Goal: Task Accomplishment & Management: Use online tool/utility

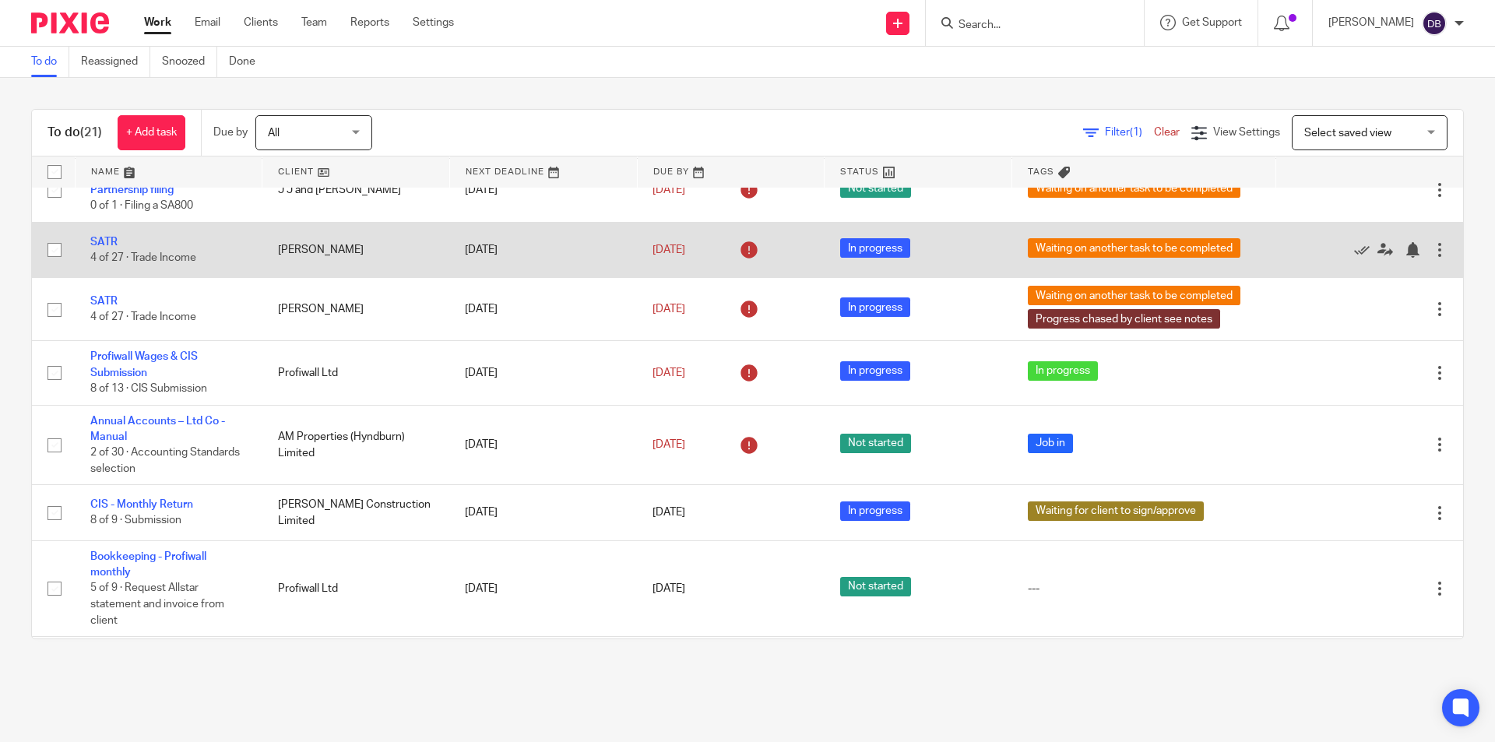
scroll to position [623, 0]
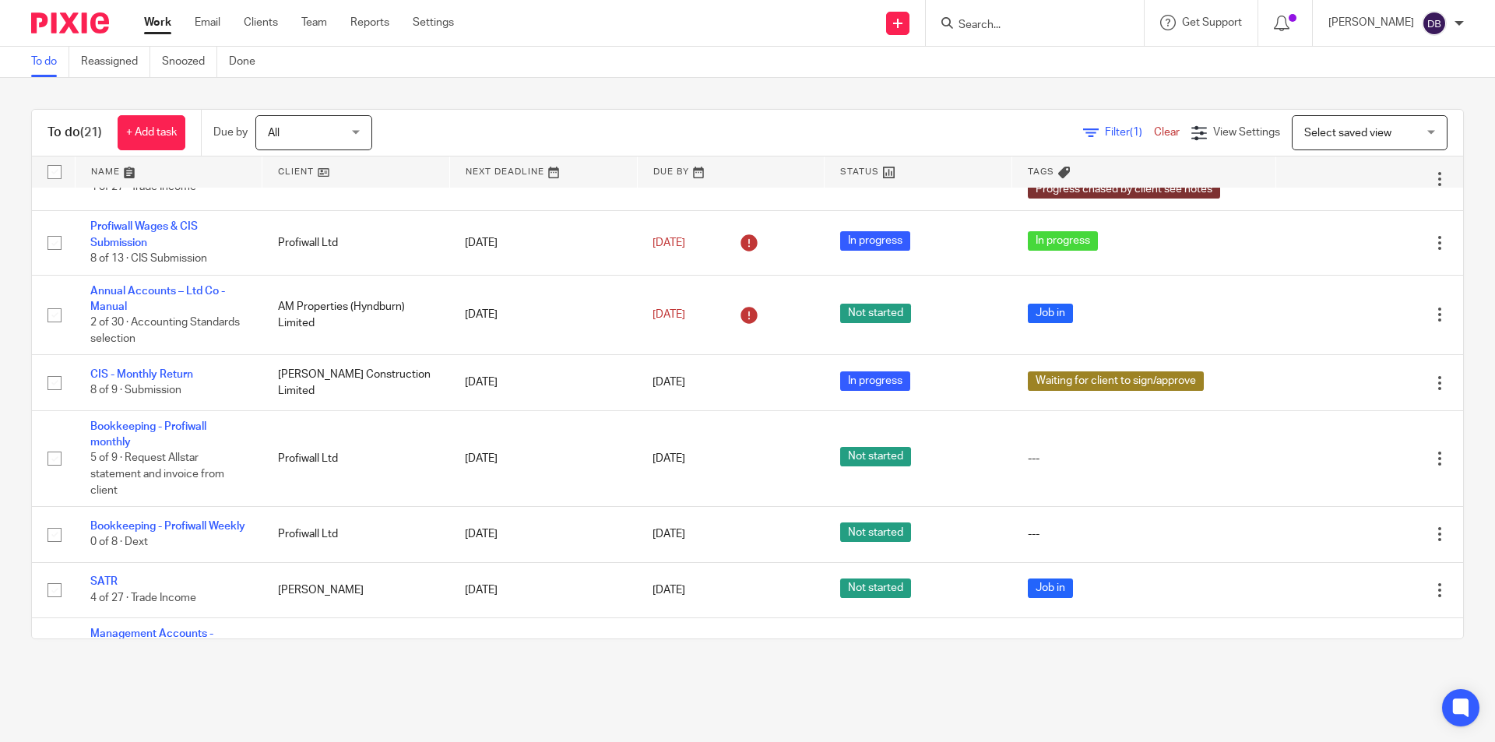
click at [164, 23] on link "Work" at bounding box center [157, 23] width 27 height 16
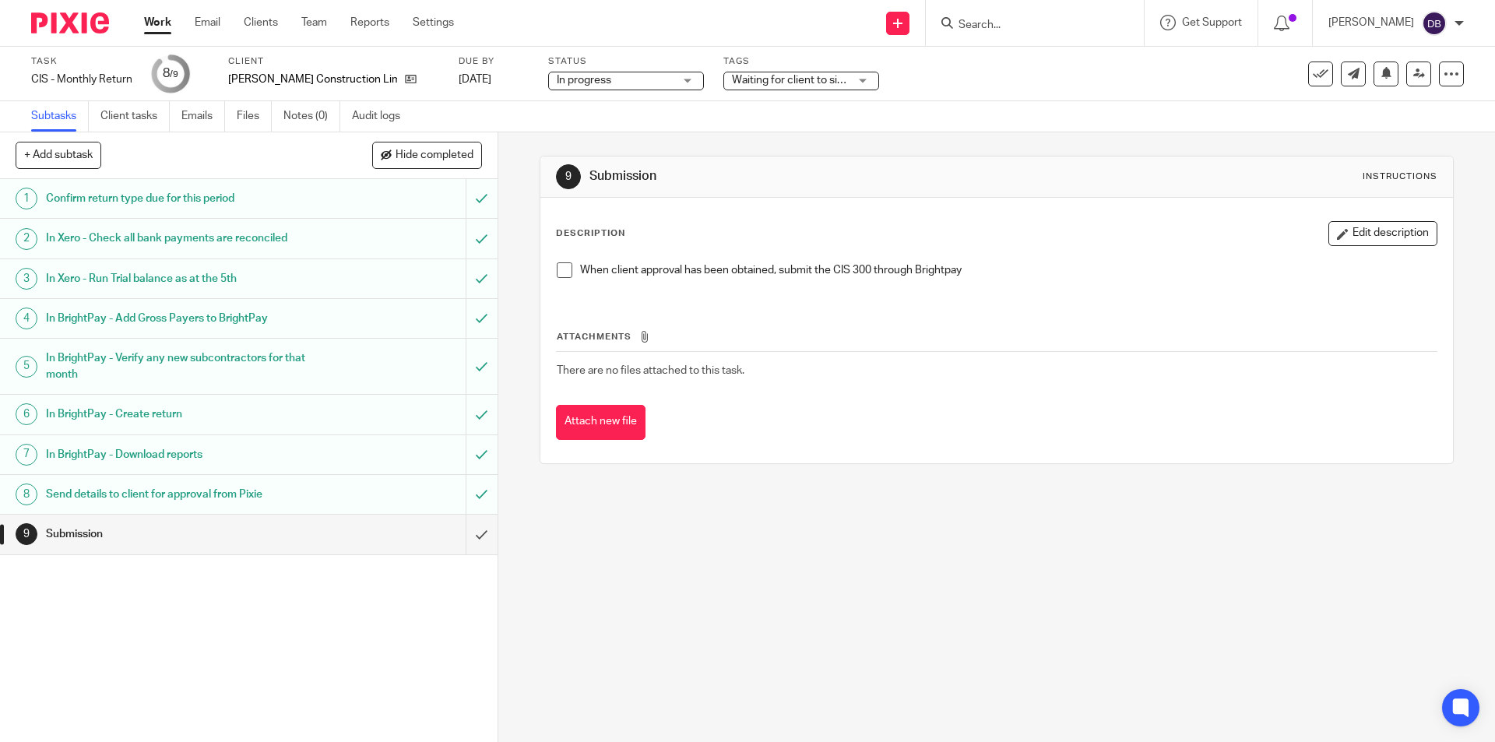
click at [767, 80] on span "Waiting for client to sign/approve" at bounding box center [812, 80] width 160 height 11
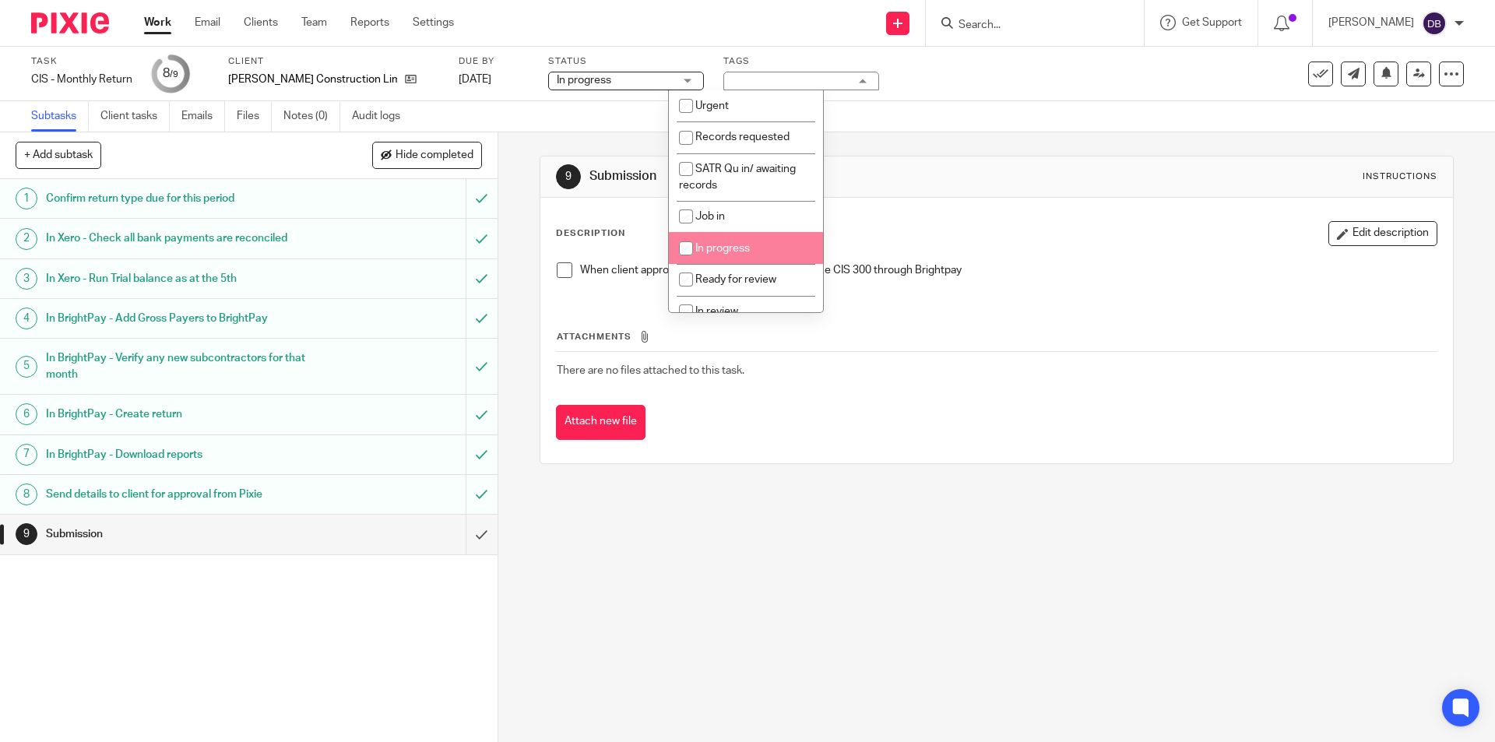
scroll to position [194, 0]
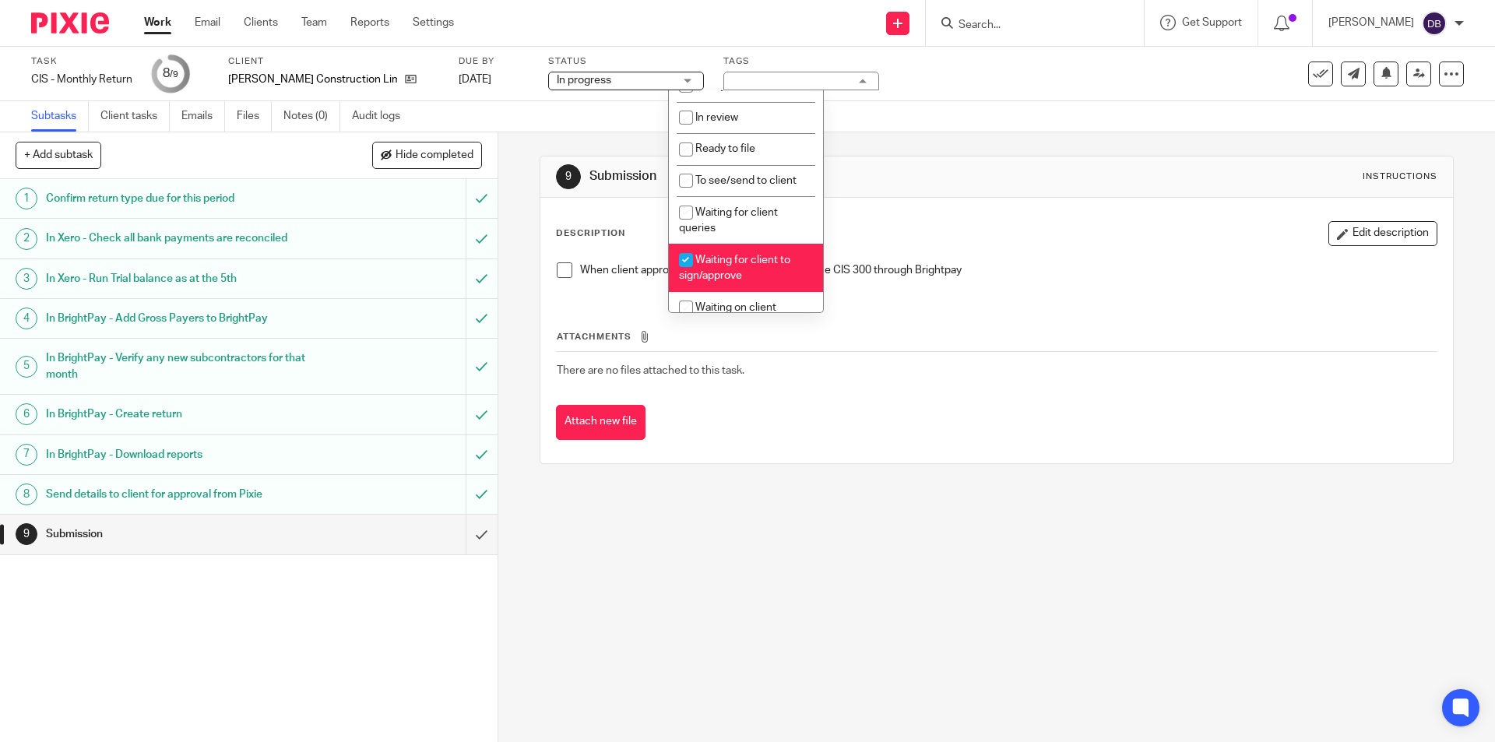
click at [742, 265] on span "Waiting for client to sign/approve" at bounding box center [734, 268] width 111 height 27
checkbox input "false"
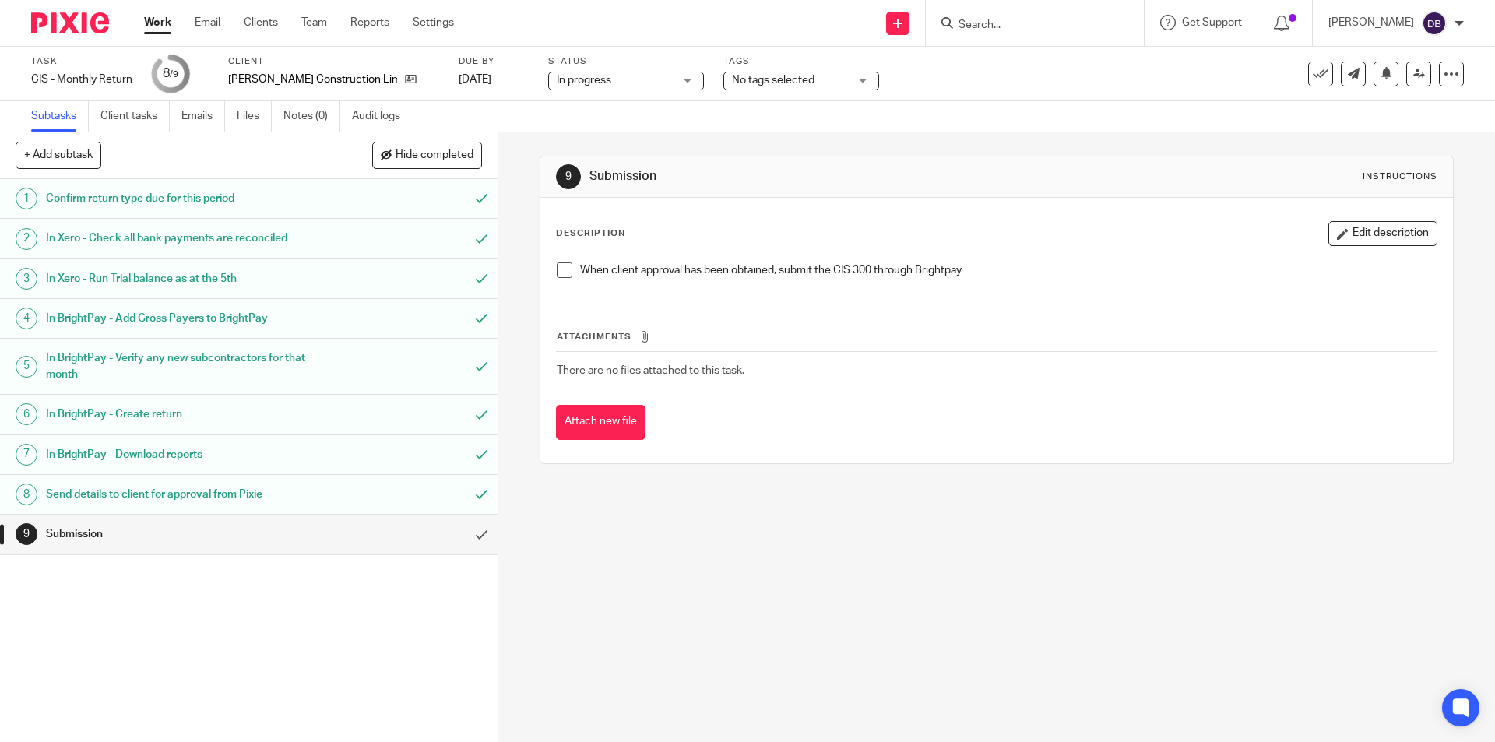
click at [510, 324] on div "9 Submission Instructions Description Edit description When client approval has…" at bounding box center [996, 436] width 996 height 609
click at [561, 269] on span at bounding box center [565, 270] width 16 height 16
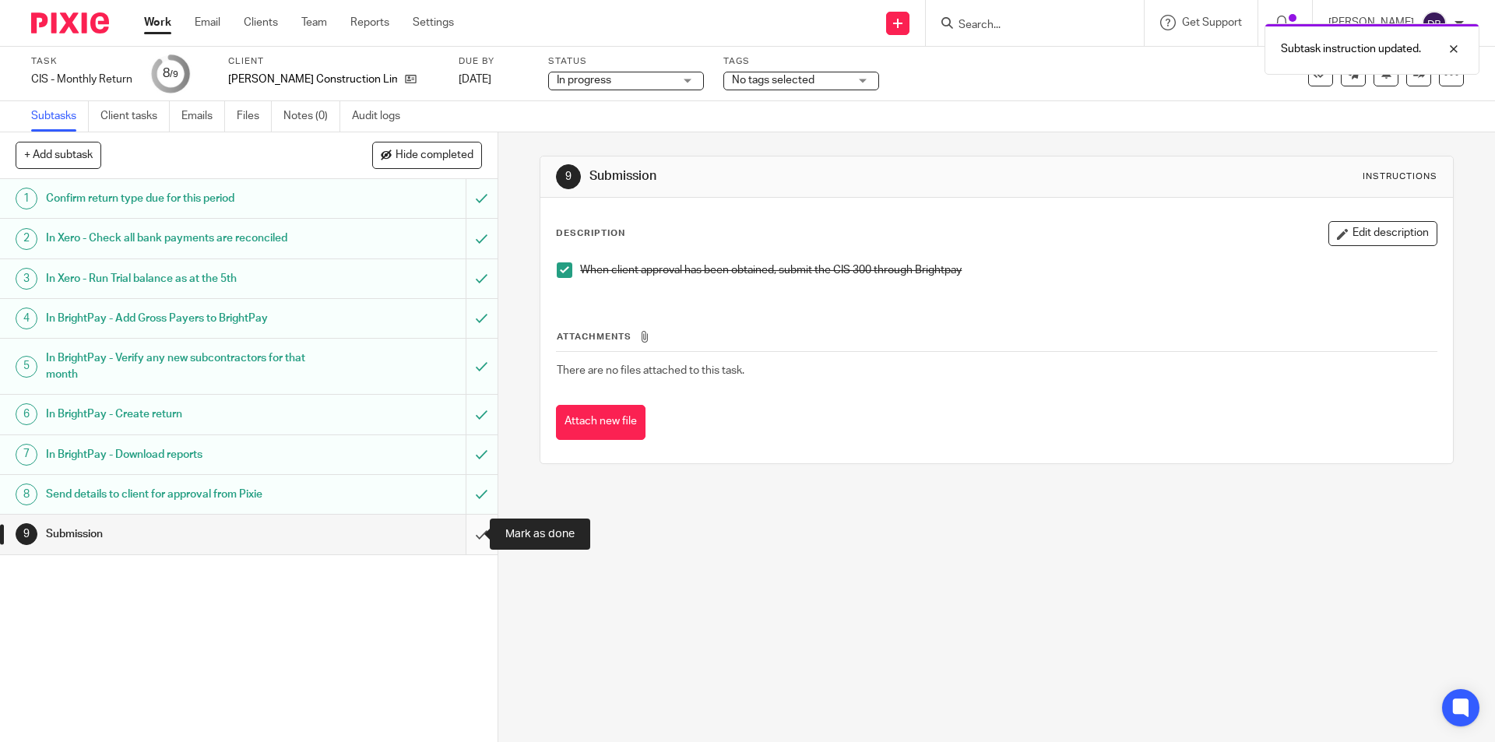
click at [464, 536] on input "submit" at bounding box center [248, 534] width 497 height 39
